Goal: Find specific page/section: Find specific page/section

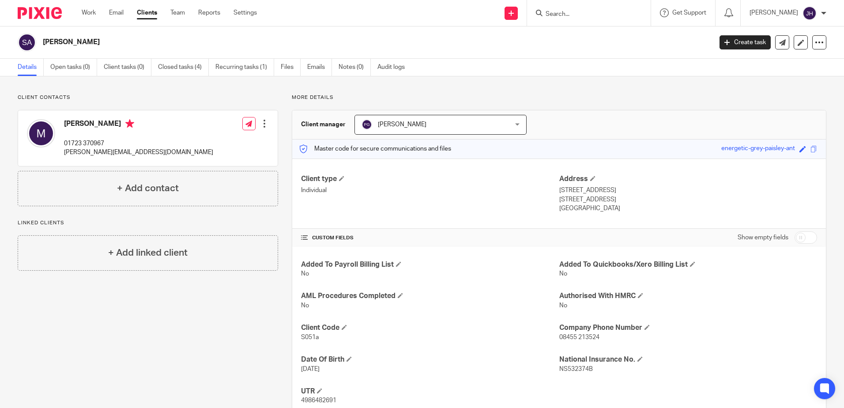
click at [583, 15] on input "Search" at bounding box center [584, 15] width 79 height 8
type input "jc structures"
click at [639, 13] on button "reset" at bounding box center [634, 12] width 9 height 9
click at [153, 12] on link "Clients" at bounding box center [147, 12] width 20 height 9
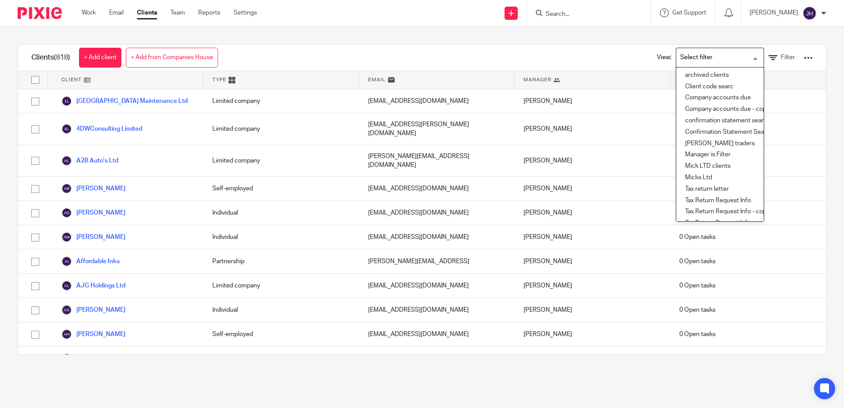
click at [741, 59] on input "Search for option" at bounding box center [718, 57] width 82 height 15
click at [706, 71] on li "archived clients" at bounding box center [719, 75] width 87 height 11
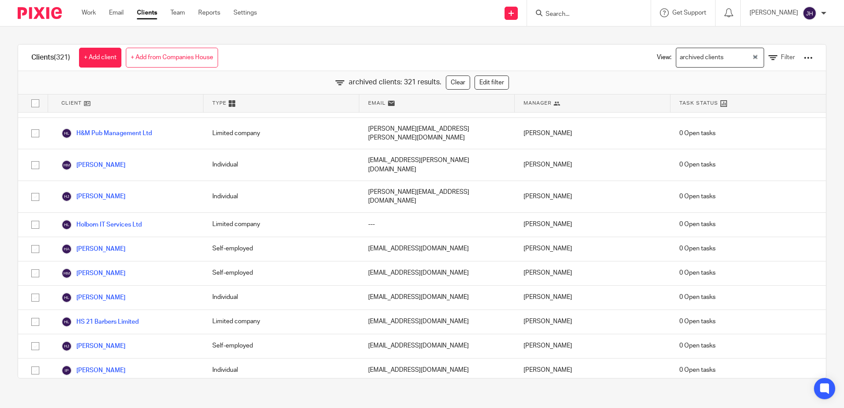
scroll to position [2970, 0]
